Goal: Navigation & Orientation: Find specific page/section

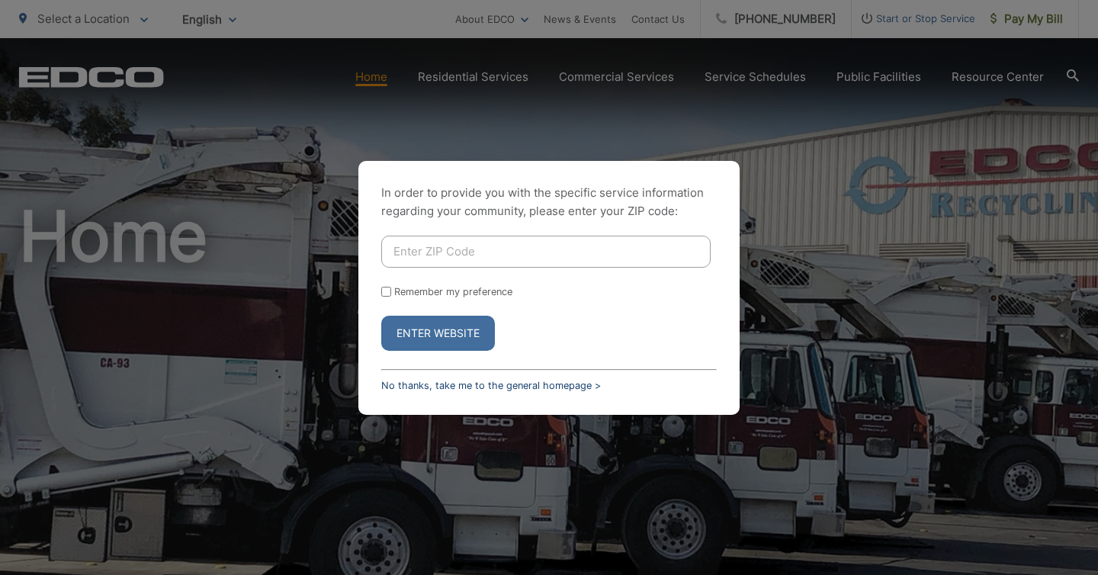
click at [422, 380] on link "No thanks, take me to the general homepage >" at bounding box center [491, 385] width 220 height 11
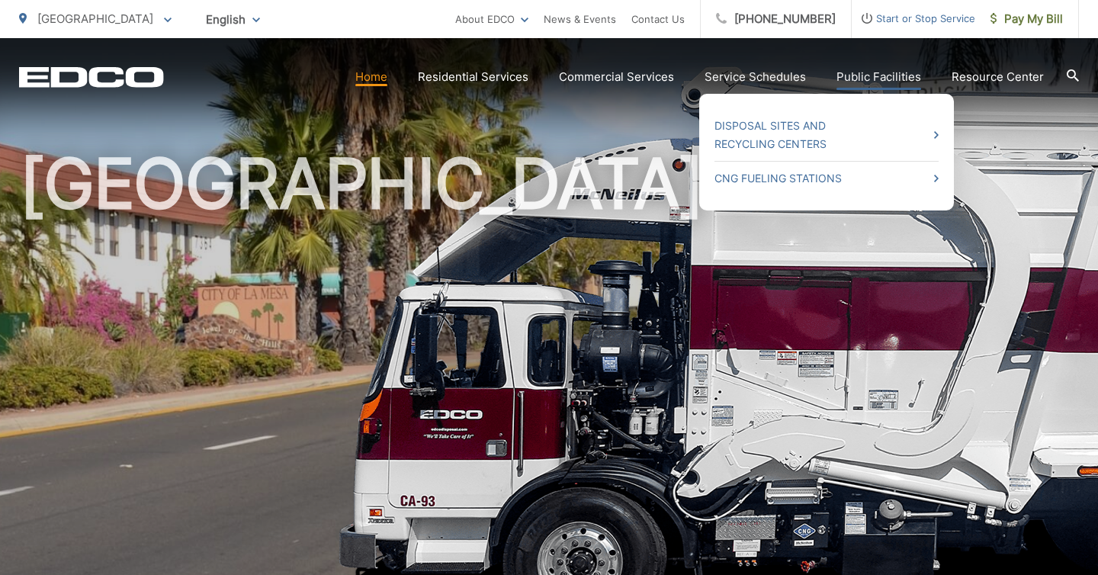
scroll to position [67, 0]
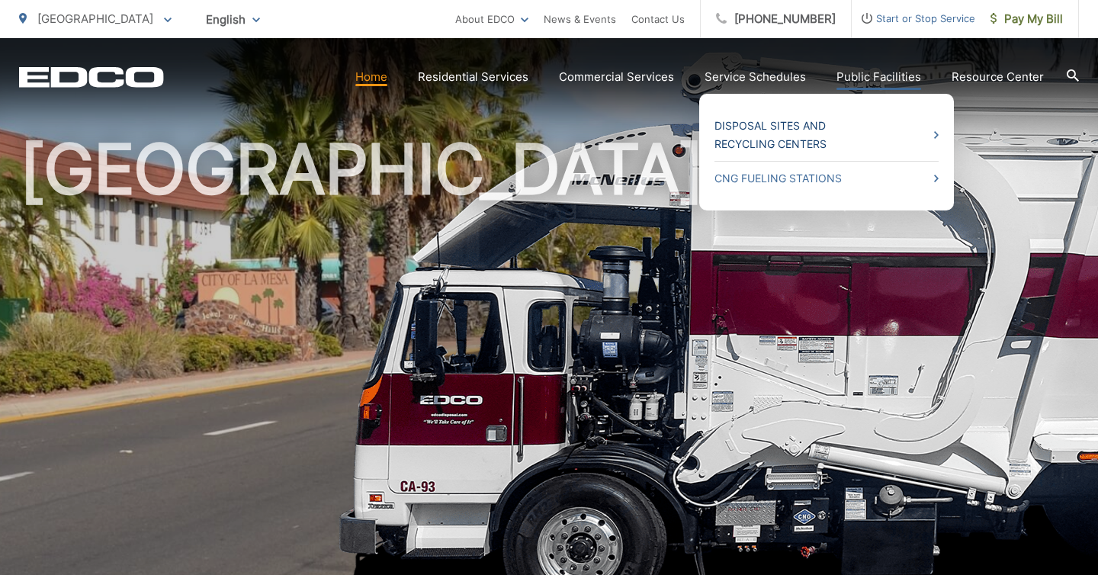
click at [758, 123] on link "Disposal Sites and Recycling Centers" at bounding box center [826, 135] width 224 height 37
